Goal: Task Accomplishment & Management: Use online tool/utility

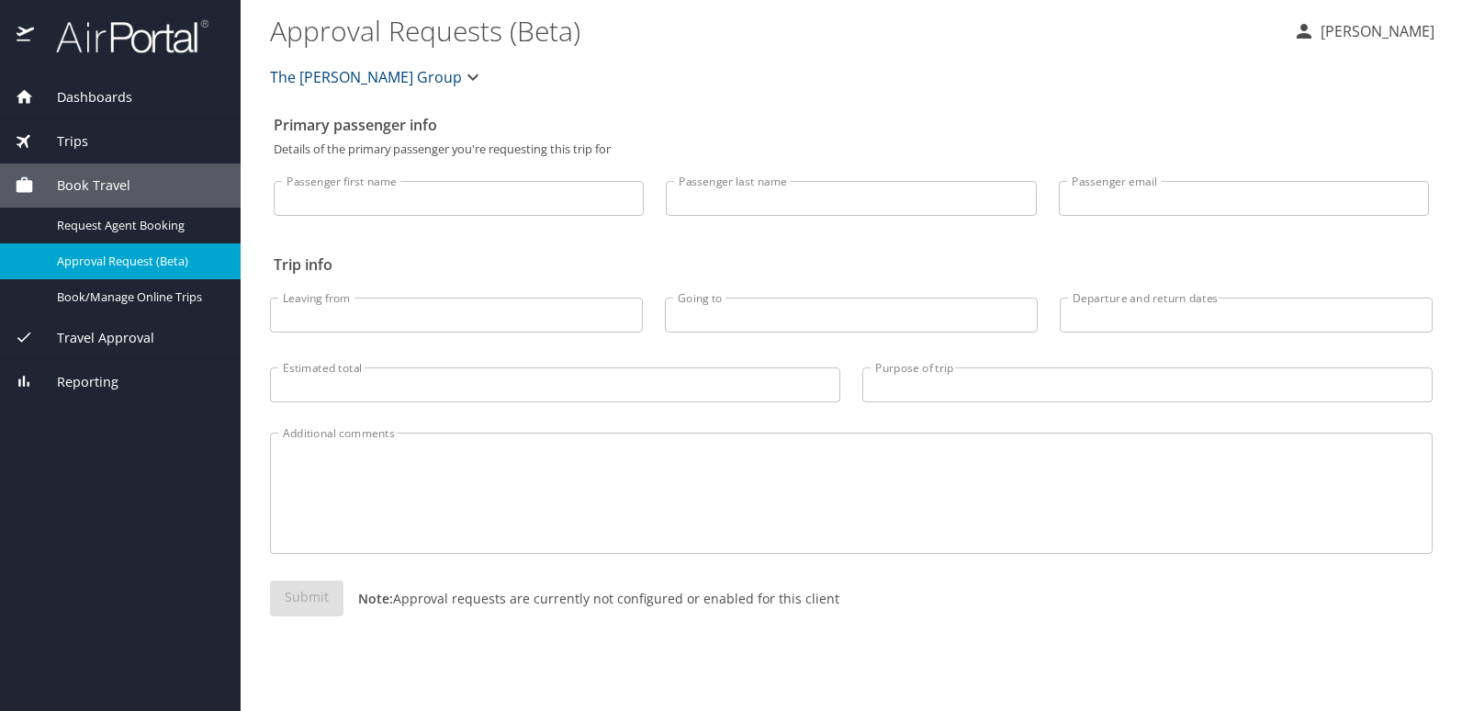
click at [72, 131] on span "Trips" at bounding box center [61, 141] width 54 height 20
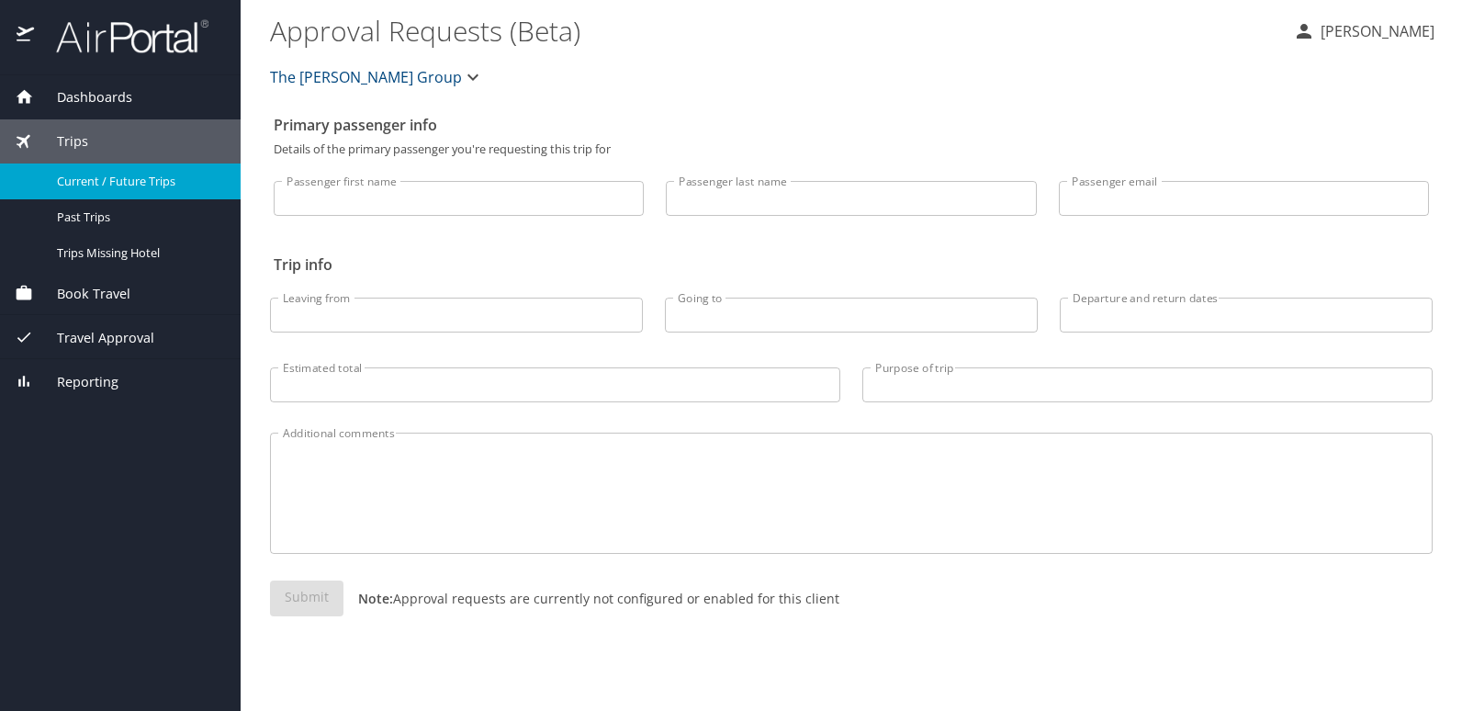
click at [94, 178] on span "Current / Future Trips" at bounding box center [138, 181] width 162 height 17
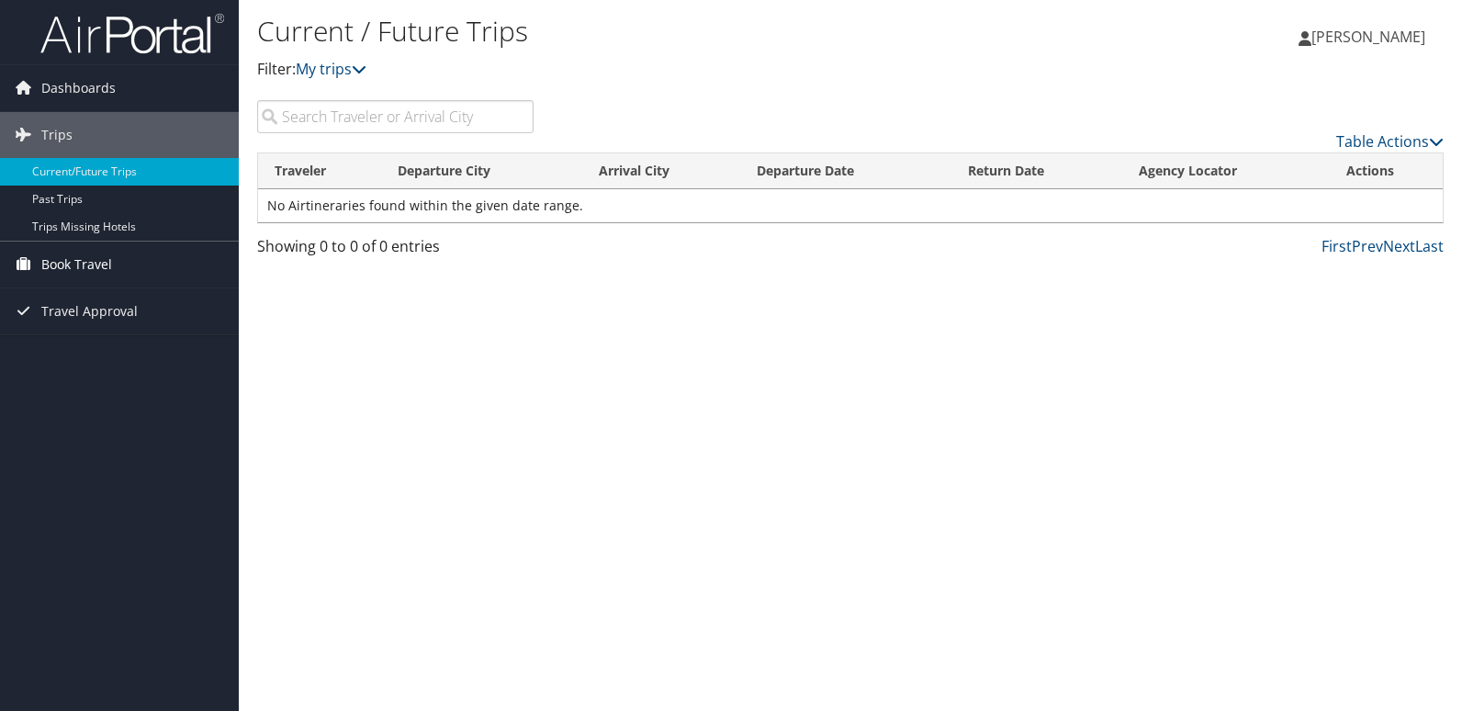
click at [67, 261] on span "Book Travel" at bounding box center [76, 265] width 71 height 46
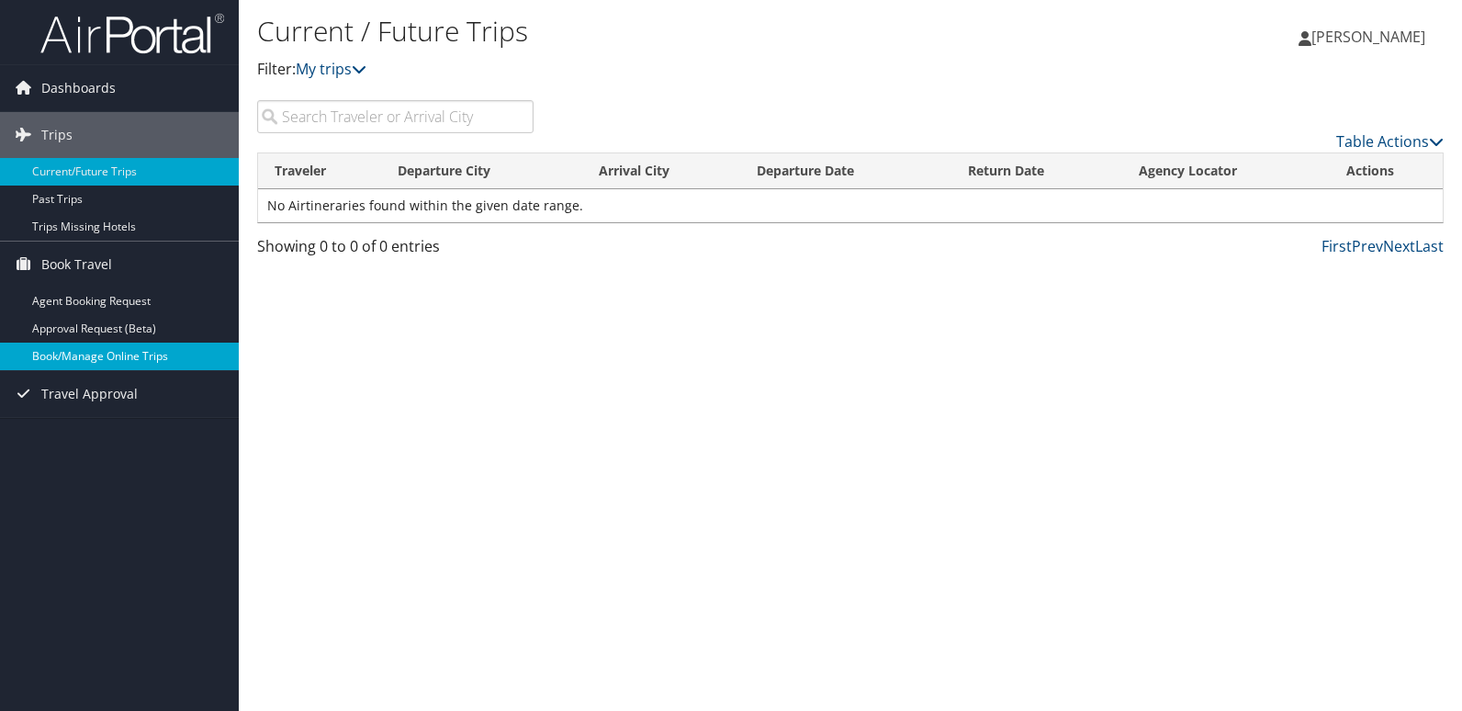
click at [108, 352] on link "Book/Manage Online Trips" at bounding box center [119, 357] width 239 height 28
